Goal: Task Accomplishment & Management: Use online tool/utility

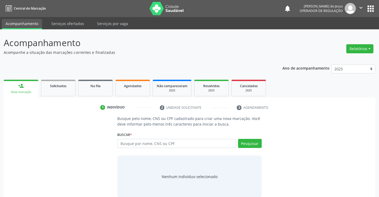
scroll to position [9, 0]
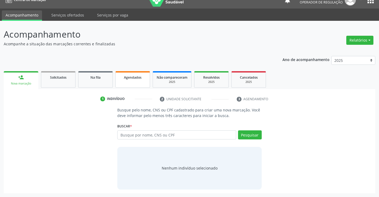
click at [131, 76] on span "Agendados" at bounding box center [133, 77] width 18 height 5
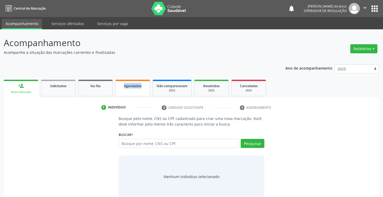
click at [131, 76] on div "Ano de acompanhamento 2025 2024 2023 person_add Nova marcação Solicitados Na fi…" at bounding box center [192, 131] width 376 height 141
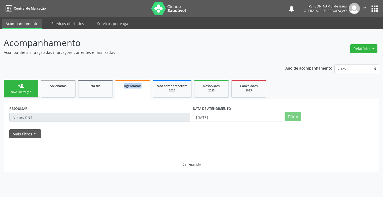
click at [123, 85] on div "Agendados" at bounding box center [132, 86] width 27 height 6
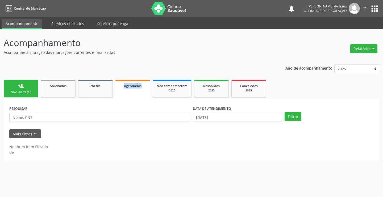
click at [123, 85] on div "Agendados" at bounding box center [132, 86] width 27 height 6
click at [133, 84] on span "Agendados" at bounding box center [133, 86] width 18 height 5
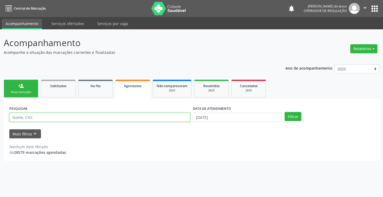
click at [154, 116] on input "text" at bounding box center [99, 117] width 181 height 9
type input "[PERSON_NAME]"
click at [285, 112] on button "Filtrar" at bounding box center [293, 116] width 17 height 9
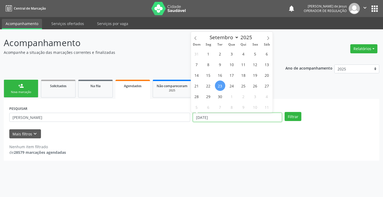
click at [204, 117] on input "[DATE]" at bounding box center [237, 117] width 89 height 9
click at [285, 112] on button "Filtrar" at bounding box center [293, 116] width 17 height 9
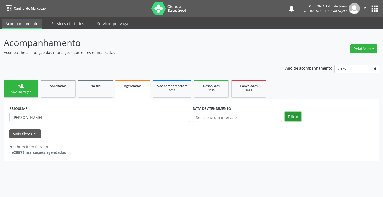
click at [290, 114] on button "Filtrar" at bounding box center [293, 116] width 17 height 9
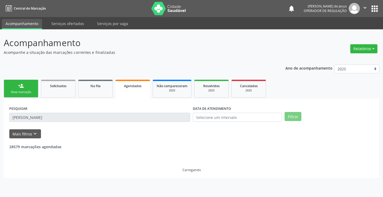
click at [290, 114] on button "Filtrar" at bounding box center [293, 116] width 17 height 9
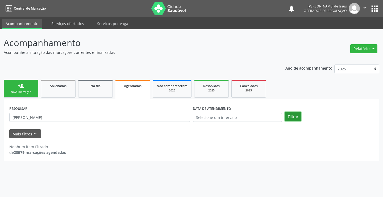
click at [290, 114] on button "Filtrar" at bounding box center [293, 116] width 17 height 9
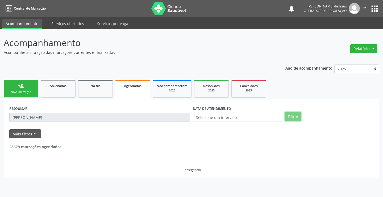
click at [290, 114] on button "Filtrar" at bounding box center [293, 116] width 17 height 9
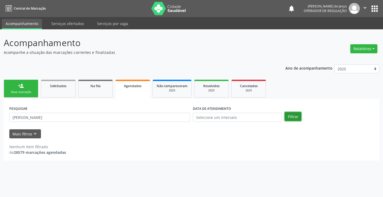
click at [290, 114] on button "Filtrar" at bounding box center [293, 116] width 17 height 9
click at [243, 116] on input "text" at bounding box center [237, 117] width 89 height 9
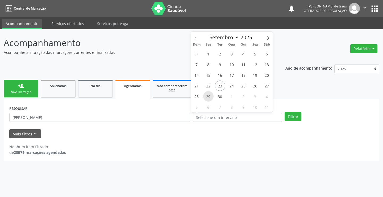
click at [212, 96] on span "29" at bounding box center [208, 96] width 10 height 10
type input "[DATE]"
click at [212, 96] on span "29" at bounding box center [208, 96] width 10 height 10
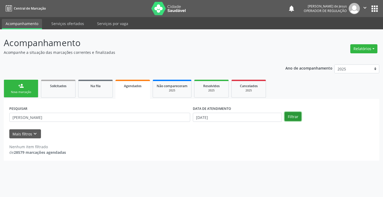
click at [294, 117] on button "Filtrar" at bounding box center [293, 116] width 17 height 9
click at [293, 116] on button "Filtrar" at bounding box center [293, 116] width 17 height 9
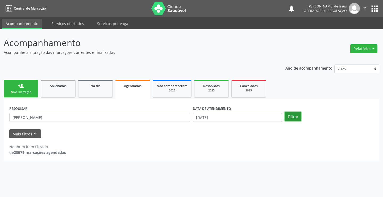
click at [293, 116] on button "Filtrar" at bounding box center [293, 116] width 17 height 9
click at [291, 117] on button "Filtrar" at bounding box center [293, 116] width 17 height 9
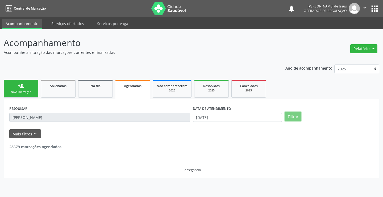
click at [291, 117] on button "Filtrar" at bounding box center [293, 116] width 17 height 9
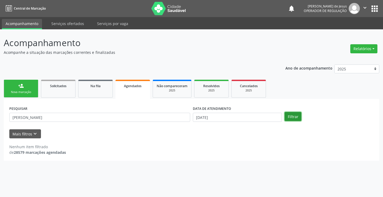
click at [291, 117] on button "Filtrar" at bounding box center [293, 116] width 17 height 9
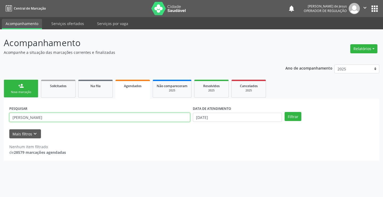
click at [165, 116] on input "[PERSON_NAME]" at bounding box center [99, 117] width 181 height 9
drag, startPoint x: 165, startPoint y: 116, endPoint x: 153, endPoint y: 113, distance: 12.8
click at [164, 116] on input "[PERSON_NAME]" at bounding box center [99, 117] width 181 height 9
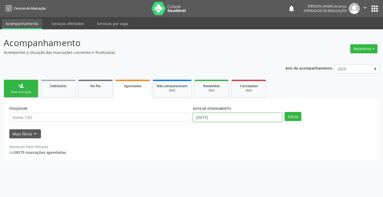
click at [261, 115] on input "[DATE]" at bounding box center [237, 117] width 89 height 9
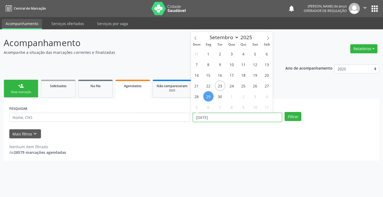
click at [261, 115] on input "[DATE]" at bounding box center [237, 117] width 89 height 9
click at [285, 112] on button "Filtrar" at bounding box center [293, 116] width 17 height 9
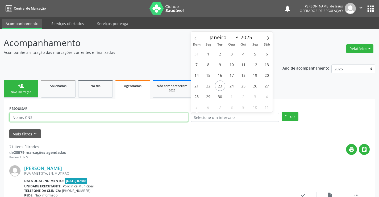
click at [173, 114] on input "text" at bounding box center [98, 117] width 179 height 9
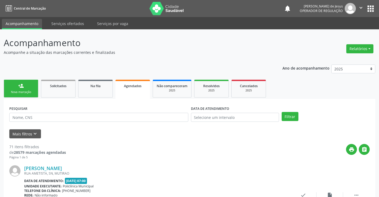
click at [173, 122] on div "PESQUISAR" at bounding box center [99, 114] width 182 height 21
click at [173, 116] on input "text" at bounding box center [98, 117] width 179 height 9
type input "[PERSON_NAME]"
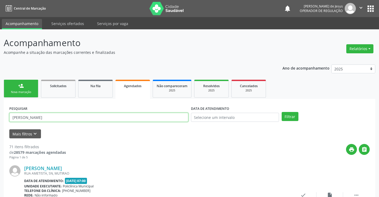
click at [282, 112] on button "Filtrar" at bounding box center [290, 116] width 17 height 9
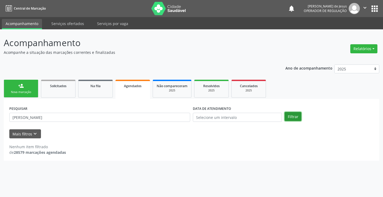
click at [294, 114] on button "Filtrar" at bounding box center [293, 116] width 17 height 9
click at [225, 116] on input "text" at bounding box center [237, 117] width 89 height 9
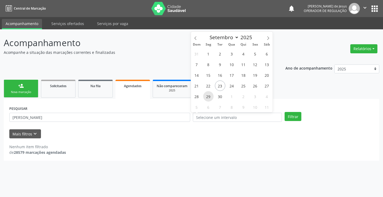
click at [208, 99] on span "29" at bounding box center [208, 96] width 10 height 10
type input "[DATE]"
click at [208, 99] on span "29" at bounding box center [208, 96] width 10 height 10
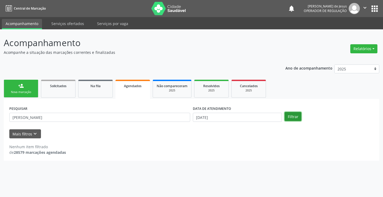
click at [293, 114] on button "Filtrar" at bounding box center [293, 116] width 17 height 9
click at [294, 114] on button "Filtrar" at bounding box center [293, 116] width 17 height 9
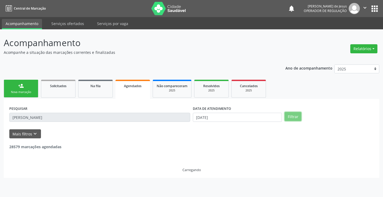
click at [294, 114] on button "Filtrar" at bounding box center [293, 116] width 17 height 9
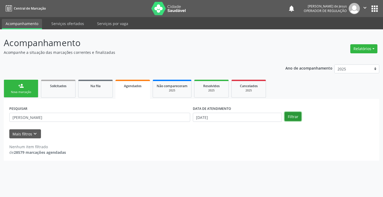
click at [294, 114] on button "Filtrar" at bounding box center [293, 116] width 17 height 9
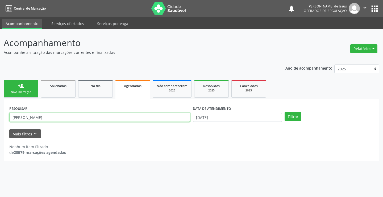
click at [162, 115] on input "[PERSON_NAME]" at bounding box center [99, 117] width 181 height 9
drag, startPoint x: 162, startPoint y: 115, endPoint x: 156, endPoint y: 112, distance: 6.8
click at [159, 113] on input "[PERSON_NAME]" at bounding box center [99, 117] width 181 height 9
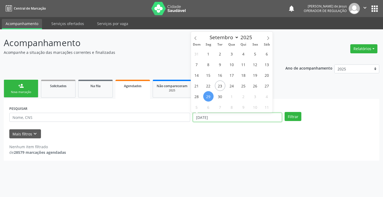
click at [223, 113] on input "[DATE]" at bounding box center [237, 117] width 89 height 9
click at [222, 118] on input "[DATE]" at bounding box center [237, 117] width 89 height 9
click at [285, 112] on button "Filtrar" at bounding box center [293, 116] width 17 height 9
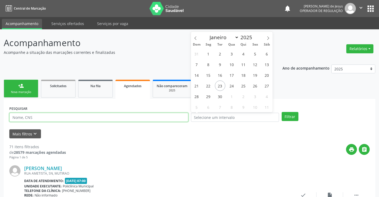
click at [177, 114] on input "text" at bounding box center [98, 117] width 179 height 9
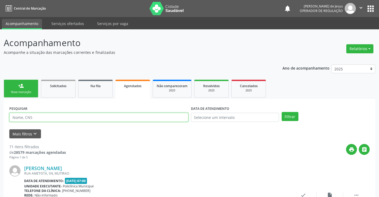
click at [177, 114] on input "text" at bounding box center [98, 117] width 179 height 9
type input "70800285420"
click at [282, 112] on button "Filtrar" at bounding box center [290, 116] width 17 height 9
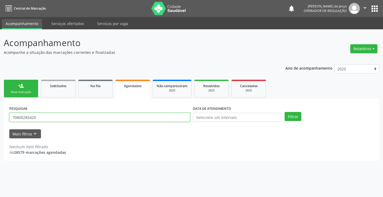
click at [182, 120] on input "70800285420" at bounding box center [99, 117] width 181 height 9
type input "708002854735420"
click at [285, 112] on button "Filtrar" at bounding box center [293, 116] width 17 height 9
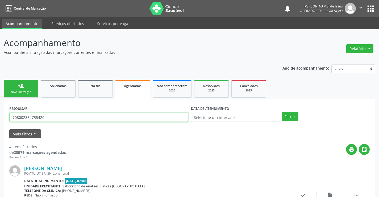
click at [184, 119] on input "708002854735420" at bounding box center [98, 117] width 179 height 9
type input "709805093219992"
click at [282, 112] on button "Filtrar" at bounding box center [290, 116] width 17 height 9
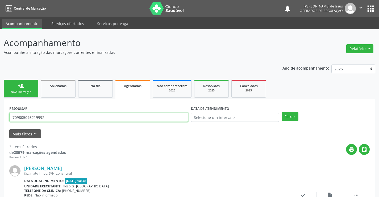
click at [176, 117] on input "709805093219992" at bounding box center [98, 117] width 179 height 9
click at [184, 119] on input "text" at bounding box center [98, 117] width 179 height 9
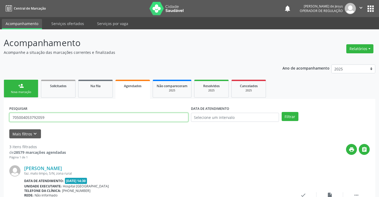
type input "705004053792059"
click at [282, 112] on button "Filtrar" at bounding box center [290, 116] width 17 height 9
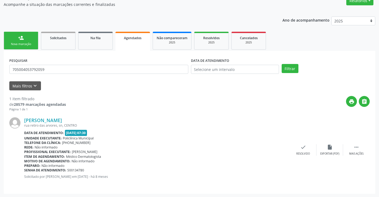
scroll to position [48, 0]
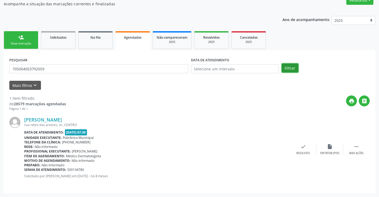
click at [292, 68] on button "Filtrar" at bounding box center [290, 67] width 17 height 9
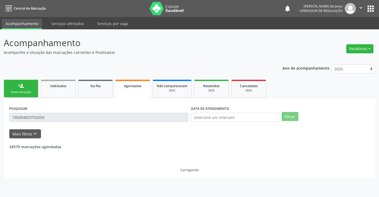
scroll to position [0, 0]
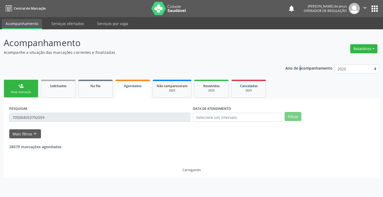
click at [292, 68] on p "Ano de acompanhamento" at bounding box center [309, 67] width 47 height 7
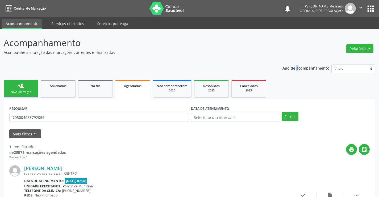
scroll to position [48, 0]
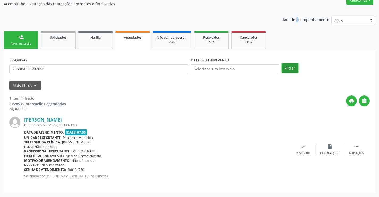
click at [290, 66] on button "Filtrar" at bounding box center [290, 67] width 17 height 9
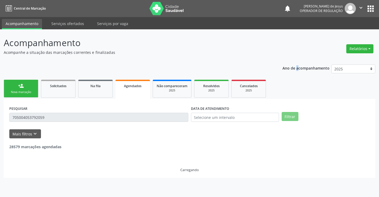
scroll to position [0, 0]
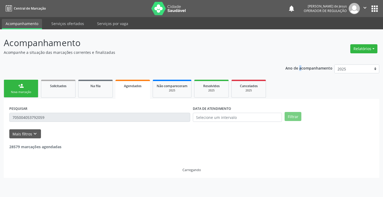
click at [290, 66] on p "Ano de acompanhamento" at bounding box center [309, 67] width 47 height 7
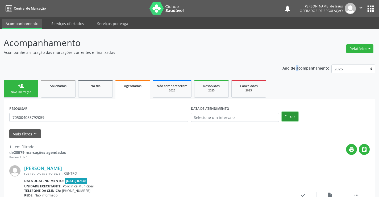
click at [289, 118] on button "Filtrar" at bounding box center [290, 116] width 17 height 9
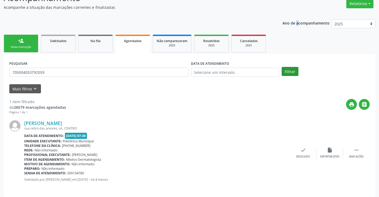
scroll to position [48, 0]
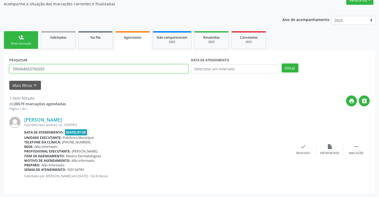
click at [107, 66] on input "705004053792059" at bounding box center [98, 68] width 179 height 9
click at [107, 66] on input "text" at bounding box center [98, 68] width 179 height 9
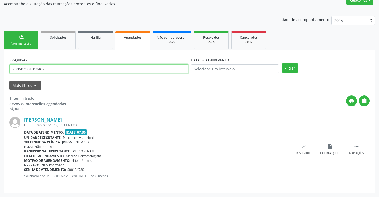
type input "700602901818462"
click at [282, 63] on button "Filtrar" at bounding box center [290, 67] width 17 height 9
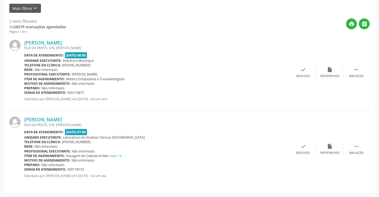
scroll to position [0, 0]
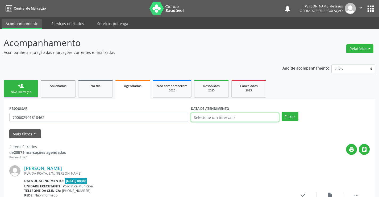
click at [199, 118] on input "text" at bounding box center [235, 117] width 88 height 9
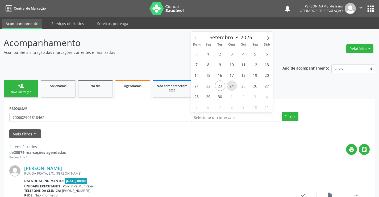
click at [232, 87] on span "24" at bounding box center [232, 85] width 10 height 10
type input "[DATE]"
click at [232, 87] on span "24" at bounding box center [232, 85] width 10 height 10
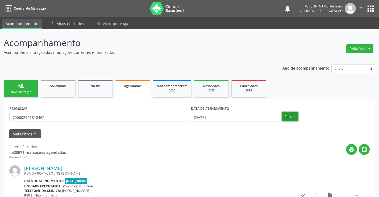
click at [285, 113] on button "Filtrar" at bounding box center [290, 116] width 17 height 9
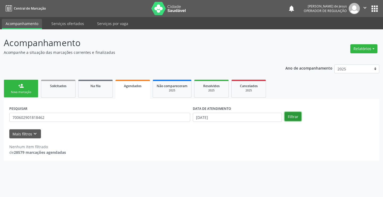
click at [288, 114] on button "Filtrar" at bounding box center [293, 116] width 17 height 9
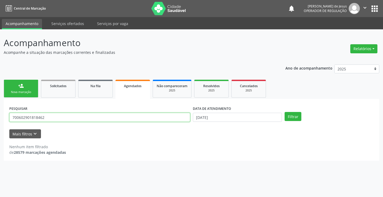
click at [140, 115] on input "700602901818462" at bounding box center [99, 117] width 181 height 9
type input "700602901818462"
click at [285, 112] on button "Filtrar" at bounding box center [293, 116] width 17 height 9
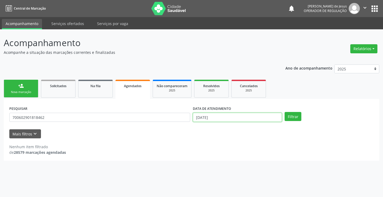
click at [257, 116] on input "[DATE]" at bounding box center [237, 117] width 89 height 9
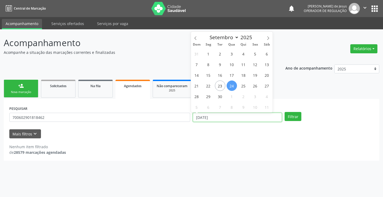
click at [257, 116] on input "[DATE]" at bounding box center [237, 117] width 89 height 9
click at [285, 112] on button "Filtrar" at bounding box center [293, 116] width 17 height 9
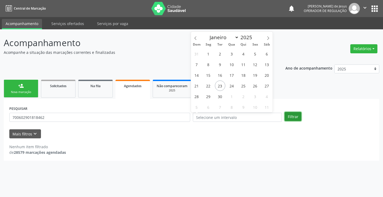
click at [293, 115] on button "Filtrar" at bounding box center [293, 116] width 17 height 9
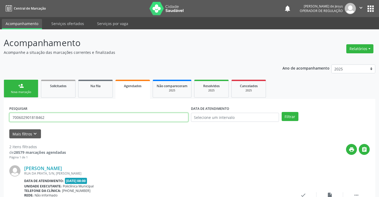
click at [151, 116] on input "700602901818462" at bounding box center [98, 117] width 179 height 9
type input "702906583188077"
click at [282, 112] on button "Filtrar" at bounding box center [290, 116] width 17 height 9
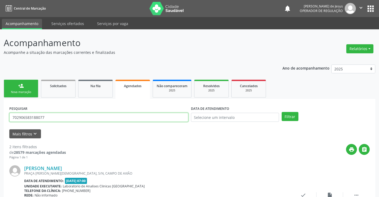
click at [56, 116] on input "702906583188077" at bounding box center [98, 117] width 179 height 9
type input "706902102035838"
click at [282, 112] on button "Filtrar" at bounding box center [290, 116] width 17 height 9
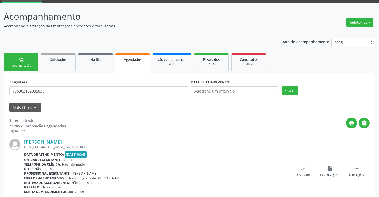
scroll to position [48, 0]
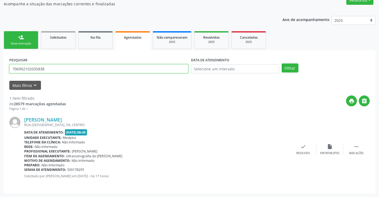
click at [50, 67] on input "706902102035838" at bounding box center [98, 68] width 179 height 9
type input "704708755719830"
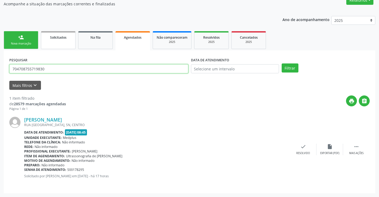
click at [282, 63] on button "Filtrar" at bounding box center [290, 67] width 17 height 9
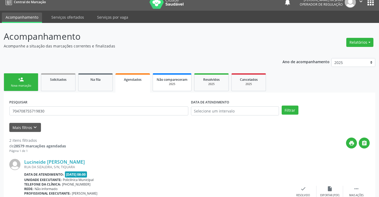
scroll to position [0, 0]
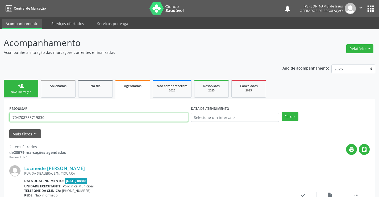
click at [122, 118] on input "704708755719830" at bounding box center [98, 117] width 179 height 9
type input "705207464286271"
click at [292, 117] on button "Filtrar" at bounding box center [290, 116] width 17 height 9
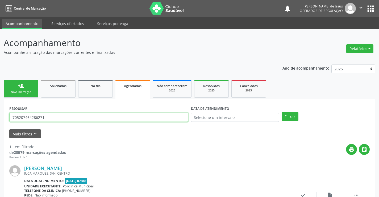
click at [75, 114] on input "705207464286271" at bounding box center [98, 117] width 179 height 9
type input "706307729164273"
click at [282, 112] on button "Filtrar" at bounding box center [290, 116] width 17 height 9
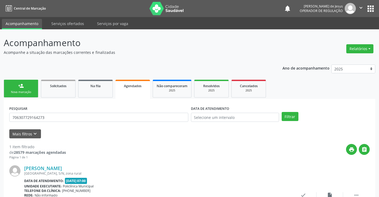
scroll to position [48, 0]
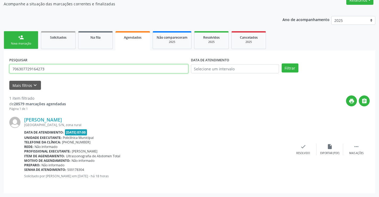
click at [54, 69] on input "706307729164273" at bounding box center [98, 68] width 179 height 9
type input "709605614582374"
click at [282, 63] on button "Filtrar" at bounding box center [290, 67] width 17 height 9
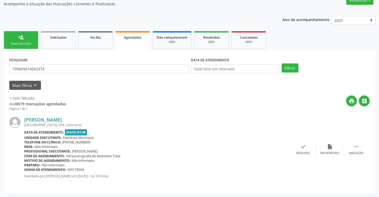
scroll to position [0, 0]
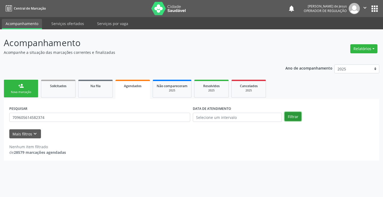
click at [295, 117] on button "Filtrar" at bounding box center [293, 116] width 17 height 9
click at [294, 117] on button "Filtrar" at bounding box center [293, 116] width 17 height 9
click at [216, 119] on input "text" at bounding box center [237, 117] width 89 height 9
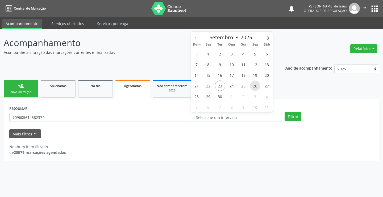
click at [255, 85] on span "26" at bounding box center [255, 85] width 10 height 10
type input "[DATE]"
click at [255, 85] on span "26" at bounding box center [255, 85] width 10 height 10
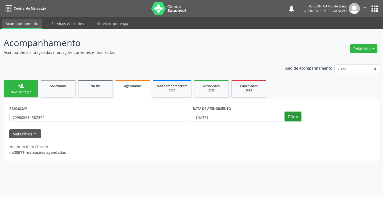
click at [299, 116] on button "Filtrar" at bounding box center [293, 116] width 17 height 9
click at [162, 120] on input "709605614582374" at bounding box center [99, 117] width 181 height 9
click at [162, 119] on input "709605614582374" at bounding box center [99, 117] width 181 height 9
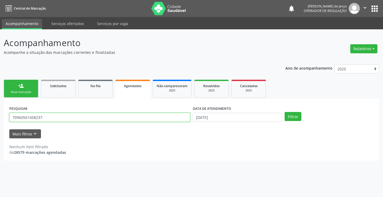
type input "709605614582374"
click at [285, 112] on button "Filtrar" at bounding box center [293, 116] width 17 height 9
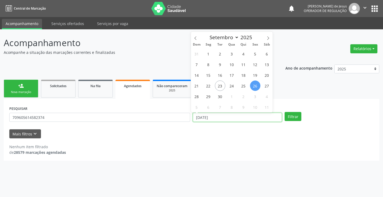
click at [231, 118] on input "[DATE]" at bounding box center [237, 117] width 89 height 9
click at [285, 112] on button "Filtrar" at bounding box center [293, 116] width 17 height 9
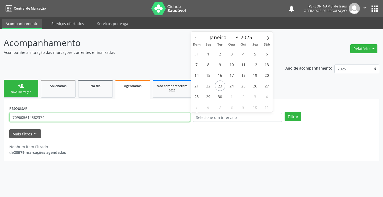
click at [114, 114] on input "709605614582374" at bounding box center [99, 117] width 181 height 9
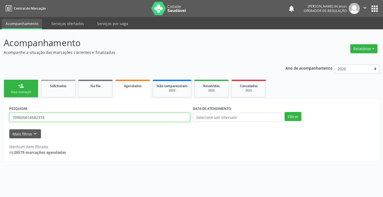
click at [114, 114] on input "709605614582374" at bounding box center [99, 117] width 181 height 9
click at [114, 111] on div "PESQUISAR 709605614582374" at bounding box center [100, 114] width 184 height 21
type input "708008826985723"
click at [285, 112] on button "Filtrar" at bounding box center [293, 116] width 17 height 9
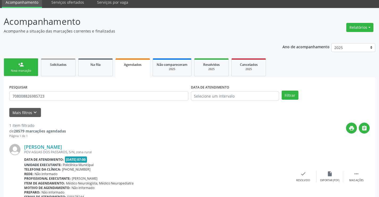
scroll to position [48, 0]
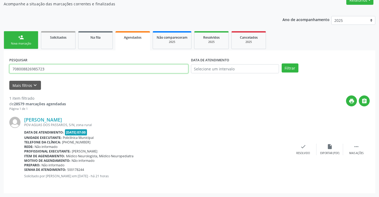
click at [79, 69] on input "708008826985723" at bounding box center [98, 68] width 179 height 9
type input "708600516007186"
click at [282, 63] on button "Filtrar" at bounding box center [290, 67] width 17 height 9
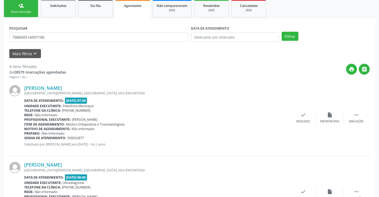
scroll to position [0, 0]
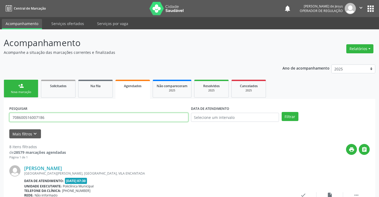
click at [73, 114] on input "708600516007186" at bounding box center [98, 117] width 179 height 9
type input "706508324990592"
click at [282, 112] on button "Filtrar" at bounding box center [290, 116] width 17 height 9
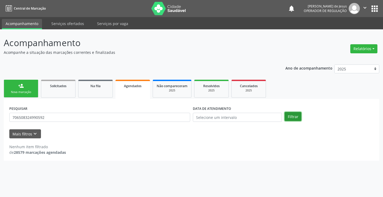
click at [294, 117] on button "Filtrar" at bounding box center [293, 116] width 17 height 9
click at [293, 117] on button "Filtrar" at bounding box center [293, 116] width 17 height 9
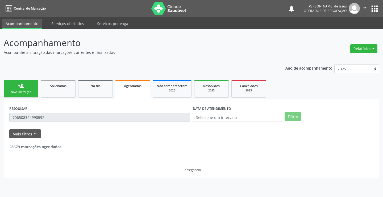
click at [293, 117] on button "Filtrar" at bounding box center [293, 116] width 17 height 9
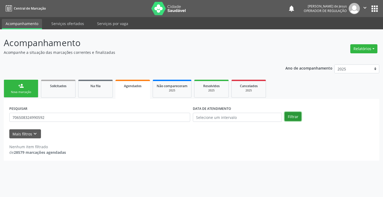
click at [293, 117] on button "Filtrar" at bounding box center [293, 116] width 17 height 9
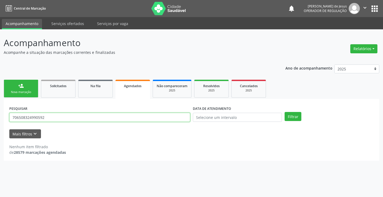
click at [176, 115] on input "706508324990592" at bounding box center [99, 117] width 181 height 9
type input "706508324990592"
click at [285, 112] on button "Filtrar" at bounding box center [293, 116] width 17 height 9
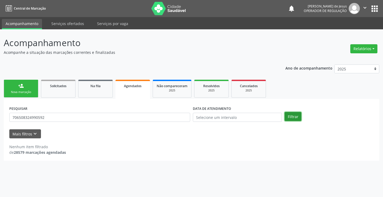
click at [290, 117] on button "Filtrar" at bounding box center [293, 116] width 17 height 9
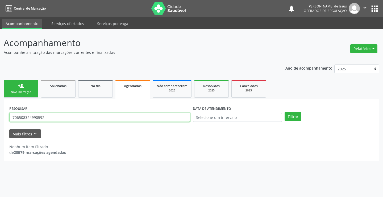
click at [93, 121] on input "706508324990592" at bounding box center [99, 117] width 181 height 9
click at [93, 120] on input "706508324990592" at bounding box center [99, 117] width 181 height 9
type input "700504135680151"
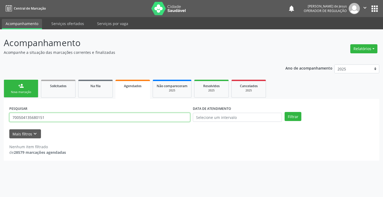
click at [285, 112] on button "Filtrar" at bounding box center [293, 116] width 17 height 9
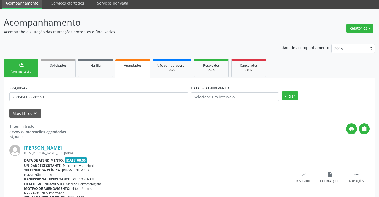
scroll to position [48, 0]
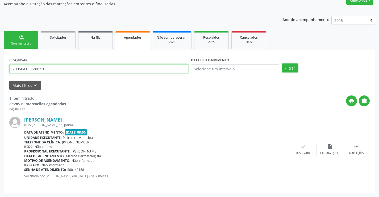
click at [157, 66] on input "700504135680151" at bounding box center [98, 68] width 179 height 9
type input "700504135680151"
click at [282, 63] on button "Filtrar" at bounding box center [290, 67] width 17 height 9
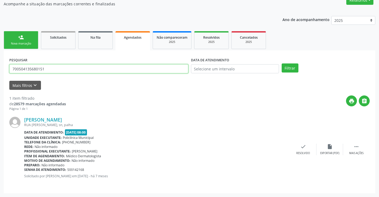
click at [127, 70] on input "700504135680151" at bounding box center [98, 68] width 179 height 9
type input "708203199850543"
click at [282, 63] on button "Filtrar" at bounding box center [290, 67] width 17 height 9
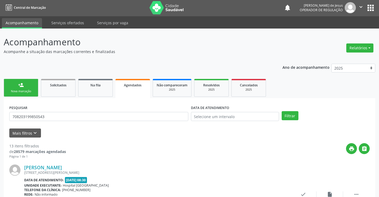
scroll to position [0, 0]
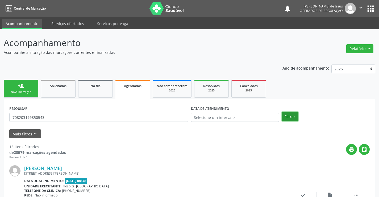
click at [293, 116] on button "Filtrar" at bounding box center [290, 116] width 17 height 9
click at [178, 119] on input "708203199850543" at bounding box center [98, 117] width 179 height 9
type input "700406434155345"
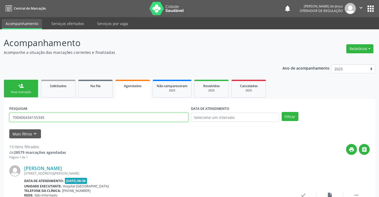
click at [282, 112] on button "Filtrar" at bounding box center [290, 116] width 17 height 9
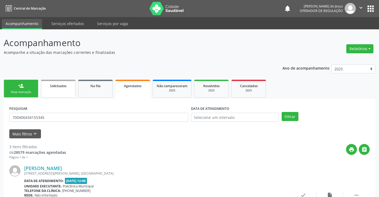
click at [63, 85] on span "Solicitados" at bounding box center [58, 86] width 17 height 5
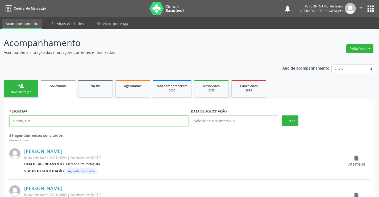
click at [56, 120] on input "text" at bounding box center [98, 120] width 179 height 11
click at [56, 119] on input "text" at bounding box center [98, 120] width 179 height 11
type input "700406434155345"
click at [282, 115] on button "Filtrar" at bounding box center [290, 120] width 17 height 11
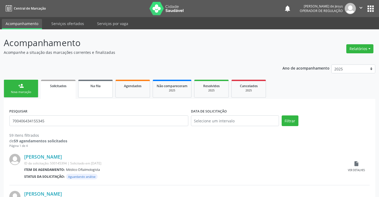
click at [99, 86] on span "Na fila" at bounding box center [96, 86] width 10 height 5
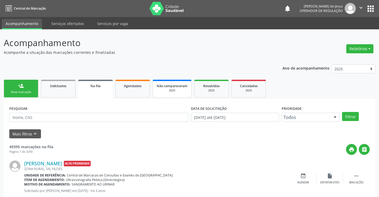
click at [178, 89] on div "2025" at bounding box center [172, 90] width 31 height 4
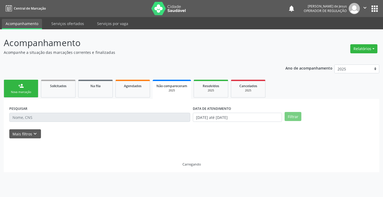
click at [178, 89] on div "2025" at bounding box center [172, 90] width 31 height 4
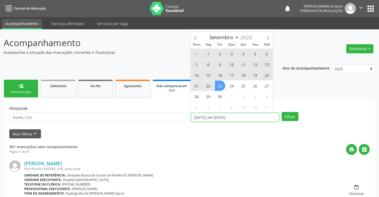
click at [214, 117] on input "[DATE] até [DATE]" at bounding box center [235, 117] width 88 height 9
select select "0"
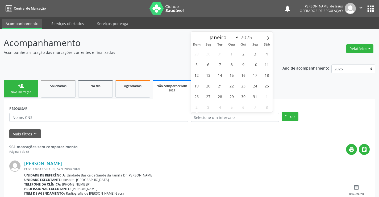
click at [175, 122] on div "PESQUISAR" at bounding box center [99, 114] width 182 height 21
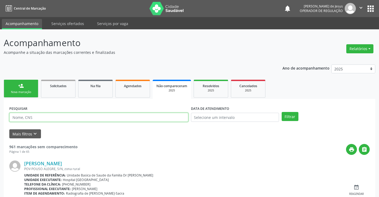
click at [174, 119] on input "text" at bounding box center [98, 117] width 179 height 9
type input "7002406434155345"
click at [282, 112] on button "Filtrar" at bounding box center [290, 116] width 17 height 9
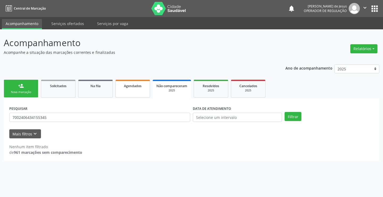
click at [130, 87] on span "Agendados" at bounding box center [133, 86] width 18 height 5
click at [131, 87] on span "Agendados" at bounding box center [133, 86] width 18 height 5
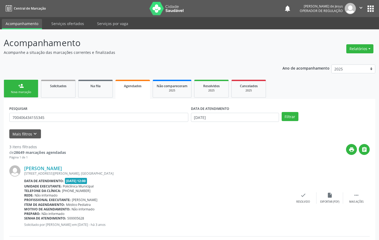
click at [51, 123] on div "PESQUISAR 700406434155345" at bounding box center [99, 114] width 182 height 21
click at [50, 117] on input "700406434155345" at bounding box center [98, 117] width 179 height 9
type input "708707171049195"
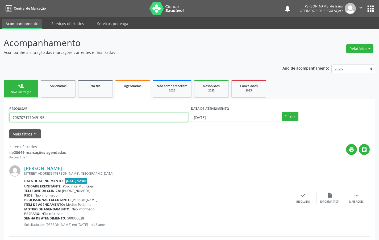
click at [282, 112] on button "Filtrar" at bounding box center [290, 116] width 17 height 9
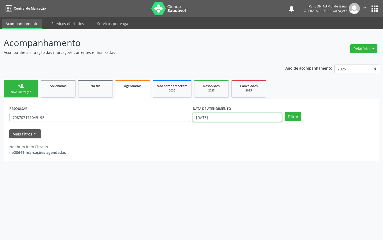
click at [246, 116] on input "[DATE]" at bounding box center [237, 117] width 89 height 9
click at [246, 115] on input "[DATE]" at bounding box center [237, 117] width 89 height 9
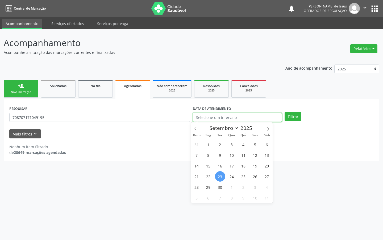
click at [285, 112] on button "Filtrar" at bounding box center [293, 116] width 17 height 9
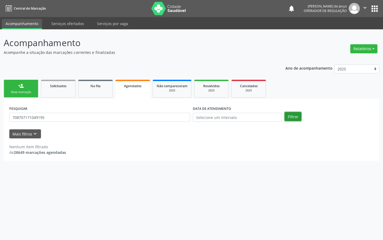
click at [290, 118] on button "Filtrar" at bounding box center [293, 116] width 17 height 9
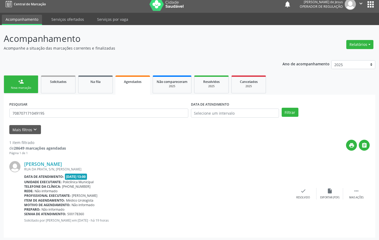
scroll to position [6, 0]
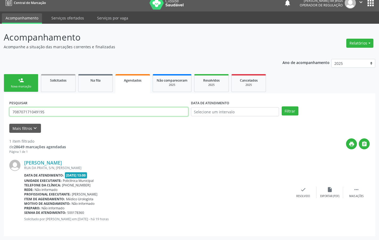
click at [138, 109] on input "708707171049195" at bounding box center [98, 111] width 179 height 9
type input "702605768023343"
click at [282, 106] on button "Filtrar" at bounding box center [290, 110] width 17 height 9
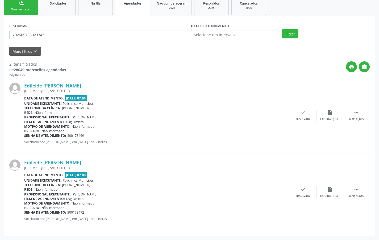
scroll to position [0, 0]
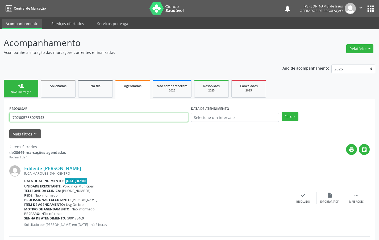
click at [151, 117] on input "702605768023343" at bounding box center [98, 117] width 179 height 9
drag, startPoint x: 151, startPoint y: 117, endPoint x: 143, endPoint y: 109, distance: 11.3
click at [148, 116] on input "702605768023343" at bounding box center [98, 117] width 179 height 9
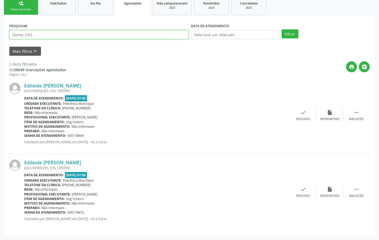
click at [121, 36] on input "text" at bounding box center [98, 34] width 179 height 9
click at [121, 35] on input "text" at bounding box center [98, 34] width 179 height 9
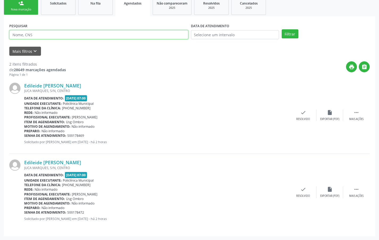
click at [121, 35] on input "text" at bounding box center [98, 34] width 179 height 9
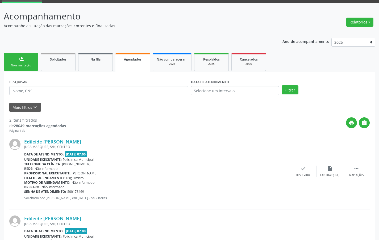
scroll to position [0, 0]
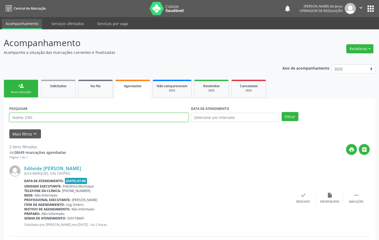
click at [104, 120] on input "text" at bounding box center [98, 117] width 179 height 9
type input "703007804807375"
click at [282, 112] on button "Filtrar" at bounding box center [290, 116] width 17 height 9
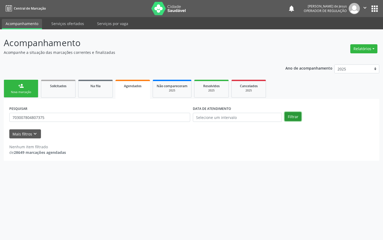
click at [288, 115] on button "Filtrar" at bounding box center [293, 116] width 17 height 9
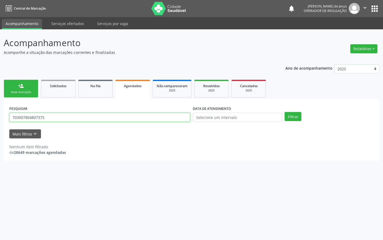
click at [173, 118] on input "703007804807375" at bounding box center [99, 117] width 181 height 9
click at [285, 112] on button "Filtrar" at bounding box center [293, 116] width 17 height 9
click at [172, 116] on input "703007804807375" at bounding box center [99, 117] width 181 height 9
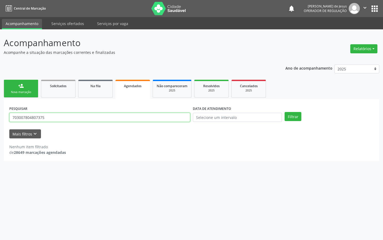
click at [172, 116] on input "703007804807375" at bounding box center [99, 117] width 181 height 9
type input "703007804807375"
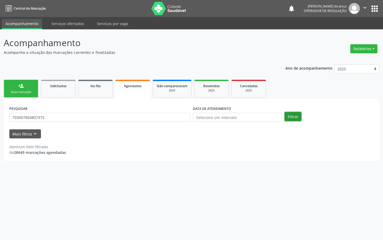
click at [291, 117] on button "Filtrar" at bounding box center [293, 116] width 17 height 9
drag, startPoint x: 131, startPoint y: 107, endPoint x: 129, endPoint y: 113, distance: 6.8
click at [131, 108] on div "PESQUISAR 703007804807375" at bounding box center [100, 114] width 184 height 21
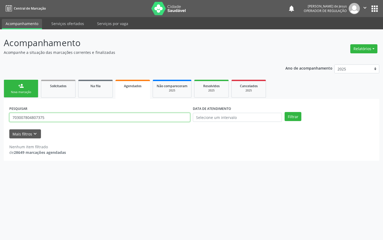
click at [128, 113] on input "703007804807375" at bounding box center [99, 117] width 181 height 9
click at [134, 118] on input "text" at bounding box center [99, 117] width 181 height 9
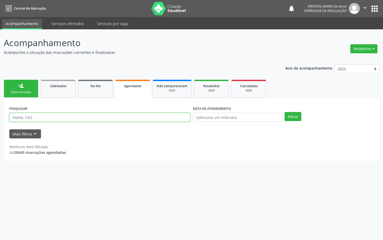
drag, startPoint x: 134, startPoint y: 118, endPoint x: 84, endPoint y: 134, distance: 52.6
click at [131, 115] on input "text" at bounding box center [99, 117] width 181 height 9
click at [81, 117] on input "700" at bounding box center [99, 117] width 181 height 9
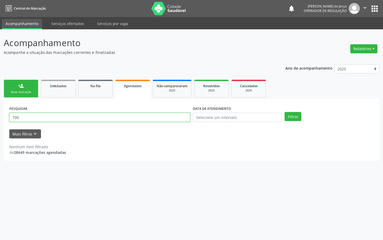
click at [80, 119] on input "700" at bounding box center [99, 117] width 181 height 9
type input "700602901818462"
click at [285, 112] on button "Filtrar" at bounding box center [293, 116] width 17 height 9
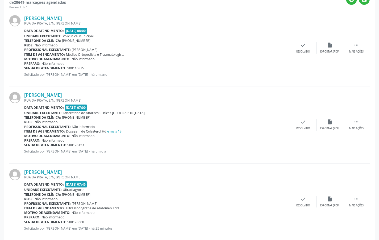
scroll to position [159, 0]
